Goal: Communication & Community: Answer question/provide support

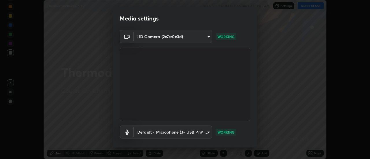
scroll to position [30, 0]
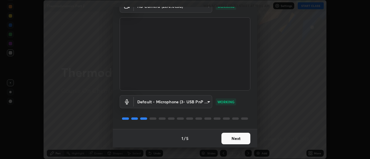
click at [233, 139] on button "Next" at bounding box center [236, 139] width 29 height 12
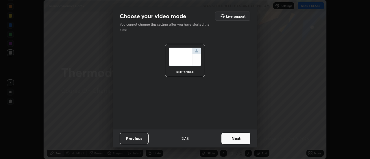
click at [233, 141] on button "Next" at bounding box center [236, 139] width 29 height 12
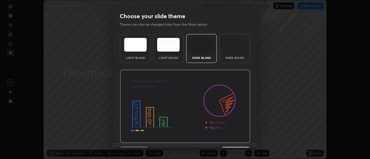
scroll to position [14, 0]
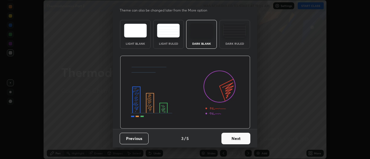
click at [237, 138] on button "Next" at bounding box center [236, 139] width 29 height 12
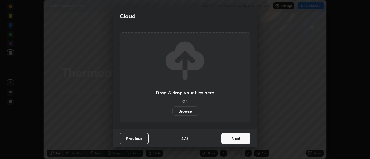
click at [238, 140] on button "Next" at bounding box center [236, 139] width 29 height 12
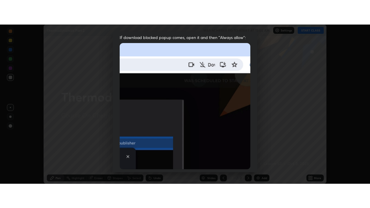
scroll to position [148, 0]
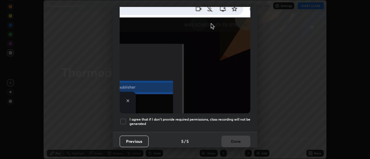
click at [123, 119] on div at bounding box center [123, 121] width 7 height 7
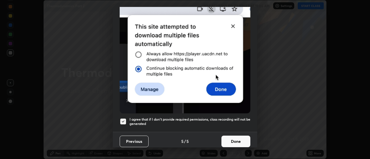
click at [227, 140] on button "Done" at bounding box center [236, 142] width 29 height 12
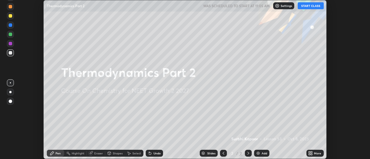
click at [307, 7] on button "START CLASS" at bounding box center [311, 5] width 26 height 7
click at [312, 153] on icon at bounding box center [311, 152] width 1 height 1
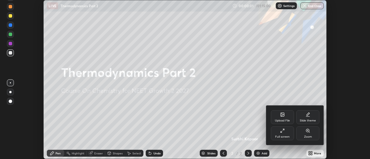
click at [278, 135] on div "Full screen" at bounding box center [282, 134] width 23 height 14
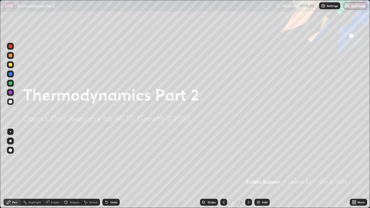
scroll to position [208, 370]
click at [260, 159] on img at bounding box center [258, 202] width 5 height 5
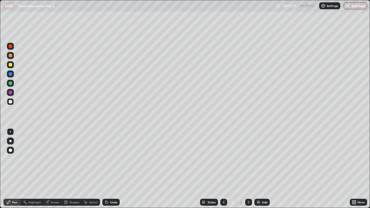
click at [262, 159] on div "Add" at bounding box center [264, 202] width 5 height 3
click at [111, 159] on div "Undo" at bounding box center [110, 202] width 17 height 7
click at [112, 159] on div "Undo" at bounding box center [110, 202] width 17 height 7
click at [113, 159] on div "Undo" at bounding box center [113, 202] width 7 height 3
click at [53, 159] on div "Eraser" at bounding box center [55, 202] width 9 height 3
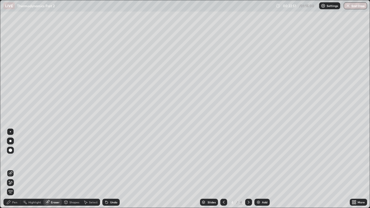
click at [15, 159] on div "Pen" at bounding box center [11, 202] width 17 height 7
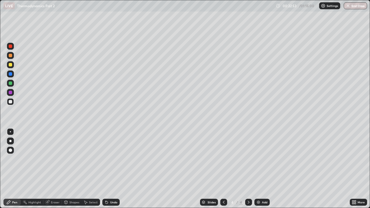
click at [55, 159] on div "Eraser" at bounding box center [55, 202] width 9 height 3
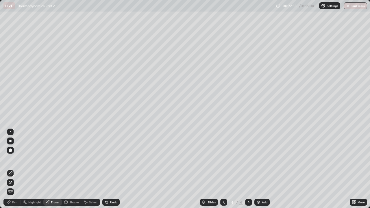
click at [12, 159] on div "Pen" at bounding box center [11, 202] width 17 height 7
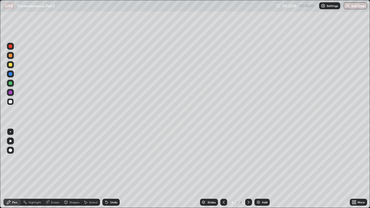
click at [50, 159] on div "Eraser" at bounding box center [52, 202] width 19 height 7
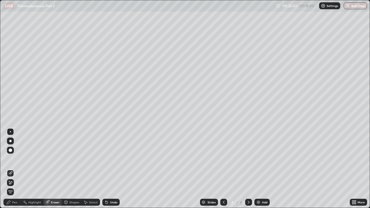
click at [13, 159] on div "Pen" at bounding box center [14, 202] width 5 height 3
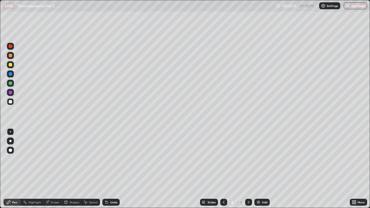
click at [54, 159] on div "Eraser" at bounding box center [55, 202] width 9 height 3
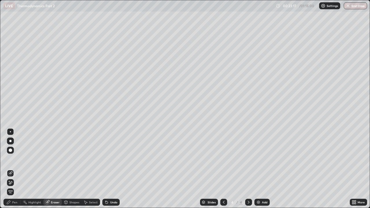
click at [11, 159] on icon at bounding box center [8, 202] width 5 height 5
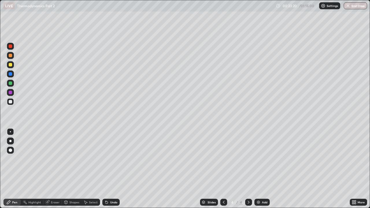
click at [51, 159] on div "Eraser" at bounding box center [55, 202] width 9 height 3
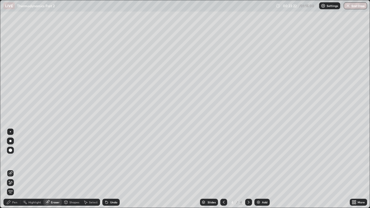
click at [14, 159] on div "Pen" at bounding box center [11, 202] width 17 height 7
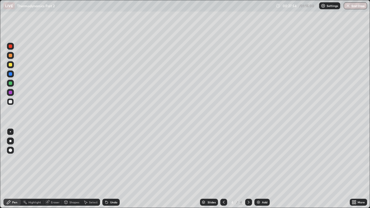
click at [260, 159] on div "Add" at bounding box center [262, 202] width 15 height 7
click at [52, 159] on div "Eraser" at bounding box center [55, 202] width 9 height 3
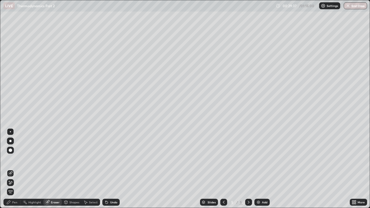
click at [12, 159] on div "Pen" at bounding box center [11, 202] width 17 height 7
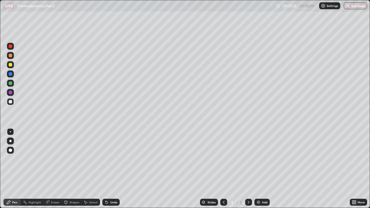
click at [260, 159] on div "Add" at bounding box center [262, 202] width 15 height 7
click at [53, 159] on div "Eraser" at bounding box center [55, 202] width 9 height 3
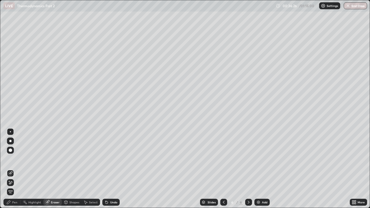
click at [17, 159] on div "Pen" at bounding box center [14, 202] width 5 height 3
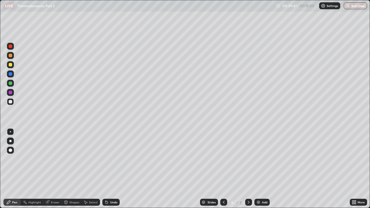
click at [262, 159] on div "Add" at bounding box center [264, 202] width 5 height 3
click at [264, 159] on div "Add" at bounding box center [262, 202] width 15 height 7
click at [54, 159] on div "Eraser" at bounding box center [52, 202] width 19 height 7
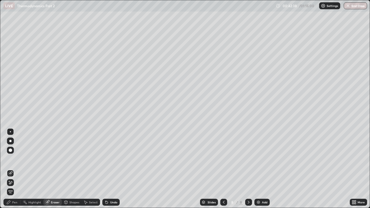
click at [16, 159] on div "Pen" at bounding box center [11, 202] width 17 height 7
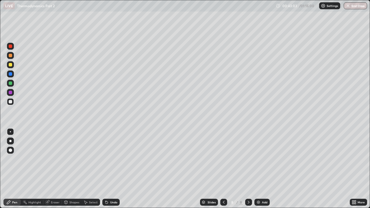
click at [56, 159] on div "Eraser" at bounding box center [55, 202] width 9 height 3
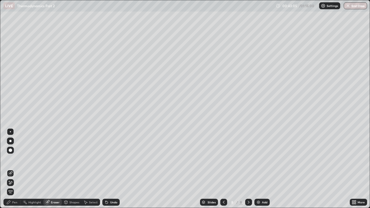
click at [16, 159] on div "Pen" at bounding box center [11, 202] width 17 height 7
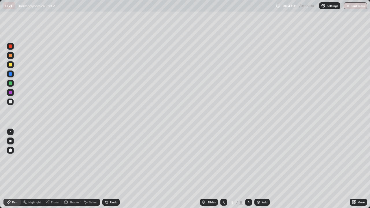
click at [110, 159] on div "Undo" at bounding box center [113, 202] width 7 height 3
click at [262, 159] on div "Add" at bounding box center [262, 202] width 15 height 7
click at [53, 159] on div "Eraser" at bounding box center [55, 202] width 9 height 3
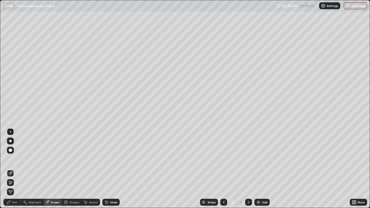
click at [12, 159] on div "Pen" at bounding box center [11, 202] width 17 height 7
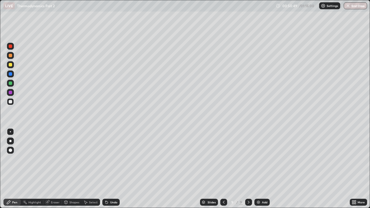
click at [59, 159] on div "Eraser" at bounding box center [52, 202] width 19 height 7
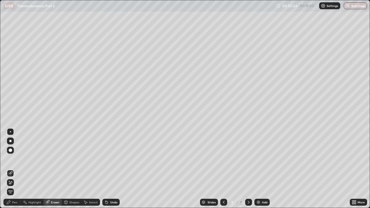
click at [17, 159] on div "Pen" at bounding box center [14, 202] width 5 height 3
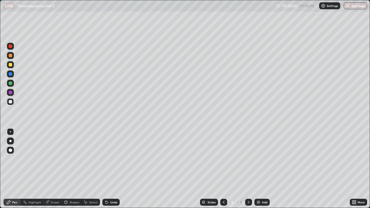
click at [54, 159] on div "Eraser" at bounding box center [55, 202] width 9 height 3
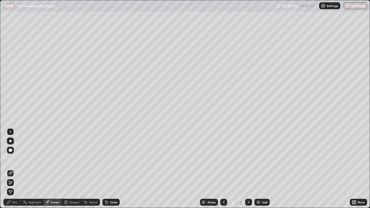
click at [16, 159] on div "Pen" at bounding box center [14, 202] width 5 height 3
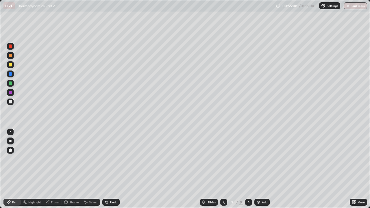
click at [264, 159] on div "Add" at bounding box center [264, 202] width 5 height 3
click at [52, 159] on div "Eraser" at bounding box center [52, 202] width 19 height 7
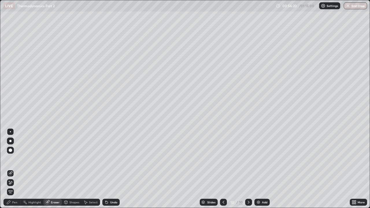
click at [12, 159] on div "Pen" at bounding box center [11, 202] width 17 height 7
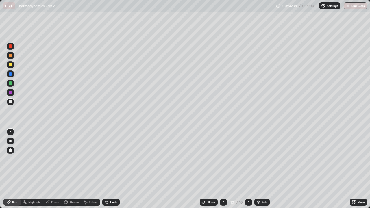
click at [222, 159] on div at bounding box center [223, 202] width 7 height 7
click at [248, 159] on icon at bounding box center [249, 202] width 5 height 5
click at [226, 159] on div at bounding box center [223, 202] width 7 height 7
click at [248, 159] on icon at bounding box center [249, 202] width 5 height 5
click at [263, 159] on div "Add" at bounding box center [264, 202] width 5 height 3
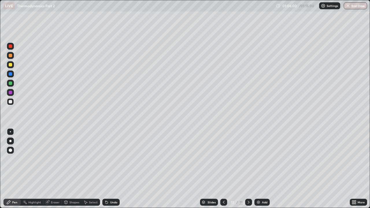
click at [51, 159] on div "Eraser" at bounding box center [55, 202] width 9 height 3
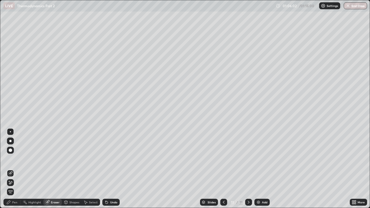
click at [14, 159] on div "Pen" at bounding box center [14, 202] width 5 height 3
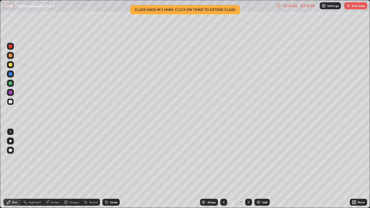
click at [354, 7] on button "End Class" at bounding box center [356, 5] width 23 height 7
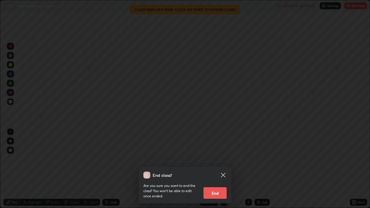
click at [221, 159] on button "End" at bounding box center [215, 194] width 23 height 12
